Goal: Find specific page/section: Find specific page/section

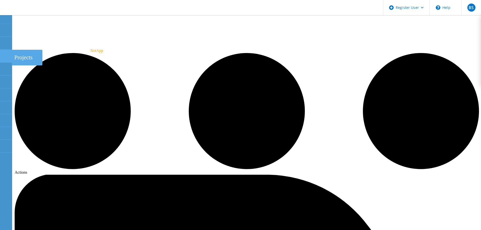
click at [3, 54] on use at bounding box center [3, 54] width 0 height 0
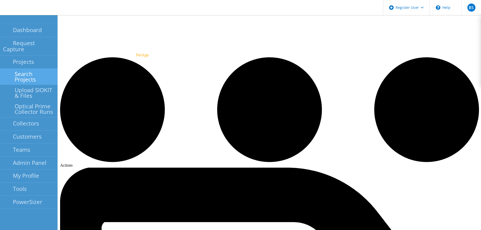
click at [10, 69] on link "Search Projects" at bounding box center [29, 77] width 58 height 16
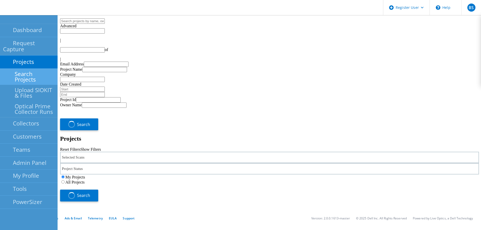
type input "1"
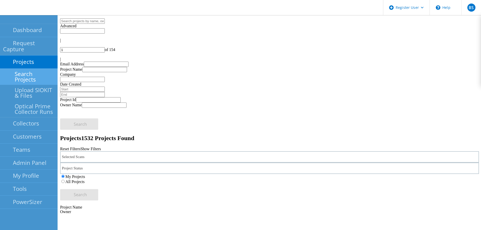
click at [146, 151] on div "Selected Scans" at bounding box center [269, 156] width 418 height 11
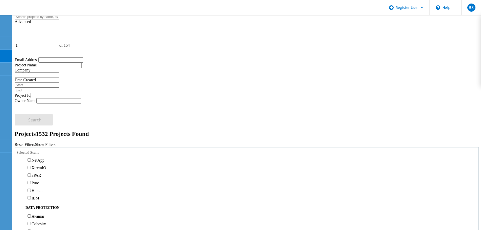
scroll to position [150, 0]
click at [61, 150] on label "Isilon/PowerScale" at bounding box center [46, 152] width 29 height 4
click at [31, 151] on input "Isilon/PowerScale" at bounding box center [28, 152] width 3 height 3
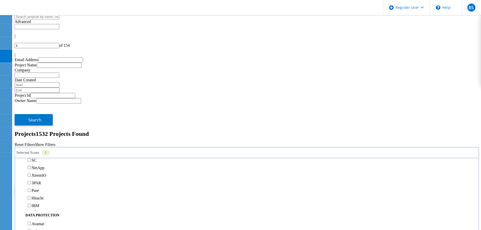
click at [39, 175] on label "All Projects" at bounding box center [29, 177] width 19 height 4
click at [19, 175] on input "All Projects" at bounding box center [17, 176] width 3 height 3
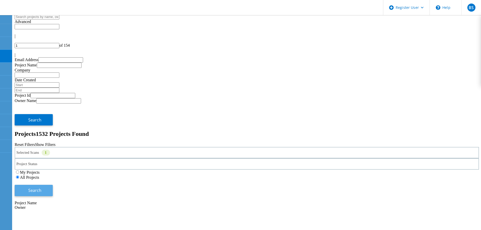
click at [53, 185] on button "Search" at bounding box center [34, 190] width 38 height 11
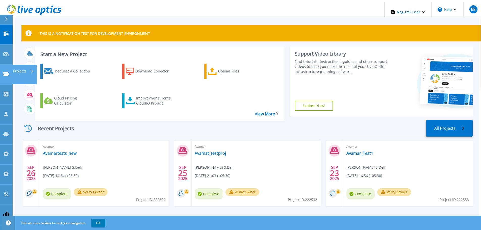
click at [9, 72] on icon at bounding box center [6, 74] width 6 height 4
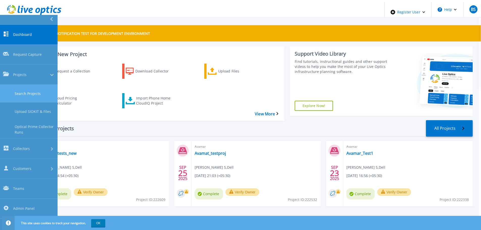
click at [17, 85] on link "Search Projects" at bounding box center [29, 94] width 58 height 18
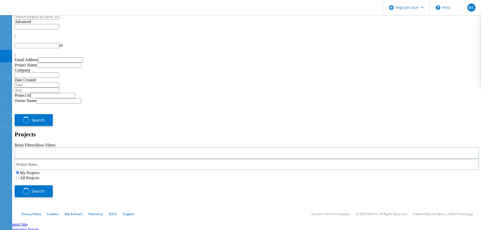
type input "1"
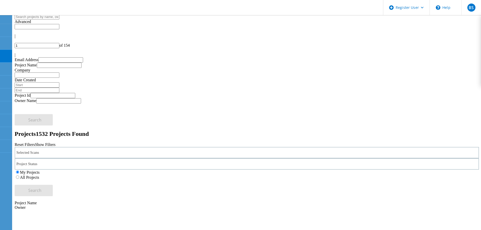
click at [137, 147] on div "Selected Scans" at bounding box center [247, 152] width 464 height 11
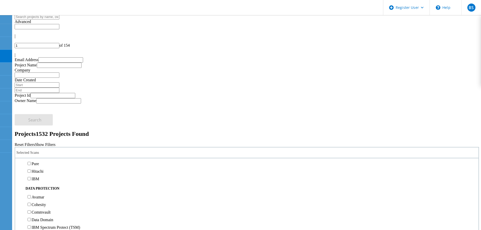
click at [61, 124] on label "Isilon/PowerScale" at bounding box center [46, 126] width 29 height 4
click at [31, 124] on input "Isilon/PowerScale" at bounding box center [28, 125] width 3 height 3
click at [309, 170] on div "My Projects All Projects" at bounding box center [247, 175] width 464 height 10
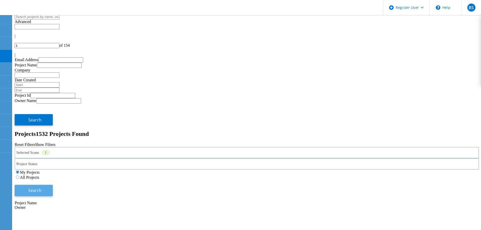
click at [41, 187] on span "Search" at bounding box center [34, 190] width 13 height 6
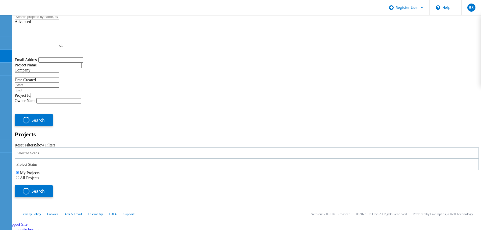
type input "1"
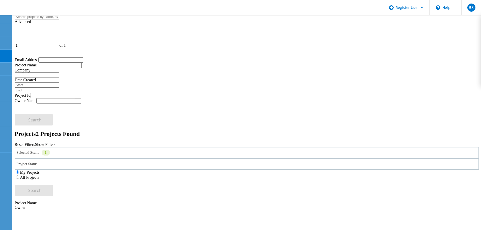
click at [86, 147] on div "Selected Scans 1" at bounding box center [247, 152] width 464 height 11
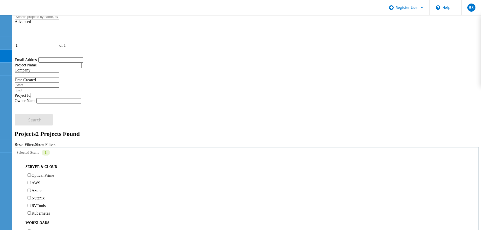
click at [39, 175] on label "All Projects" at bounding box center [29, 177] width 19 height 4
click at [19, 175] on input "All Projects" at bounding box center [17, 176] width 3 height 3
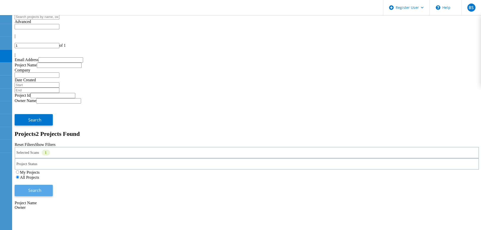
click at [53, 185] on button "Search" at bounding box center [34, 190] width 38 height 11
